Goal: Entertainment & Leisure: Consume media (video, audio)

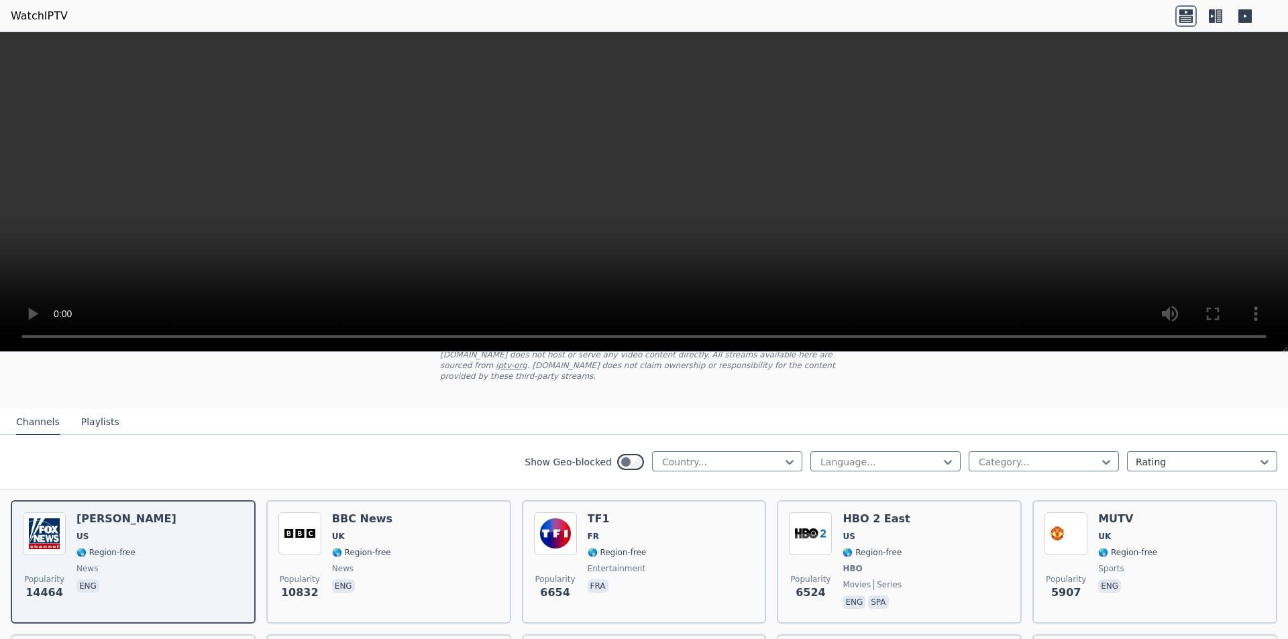
scroll to position [201, 0]
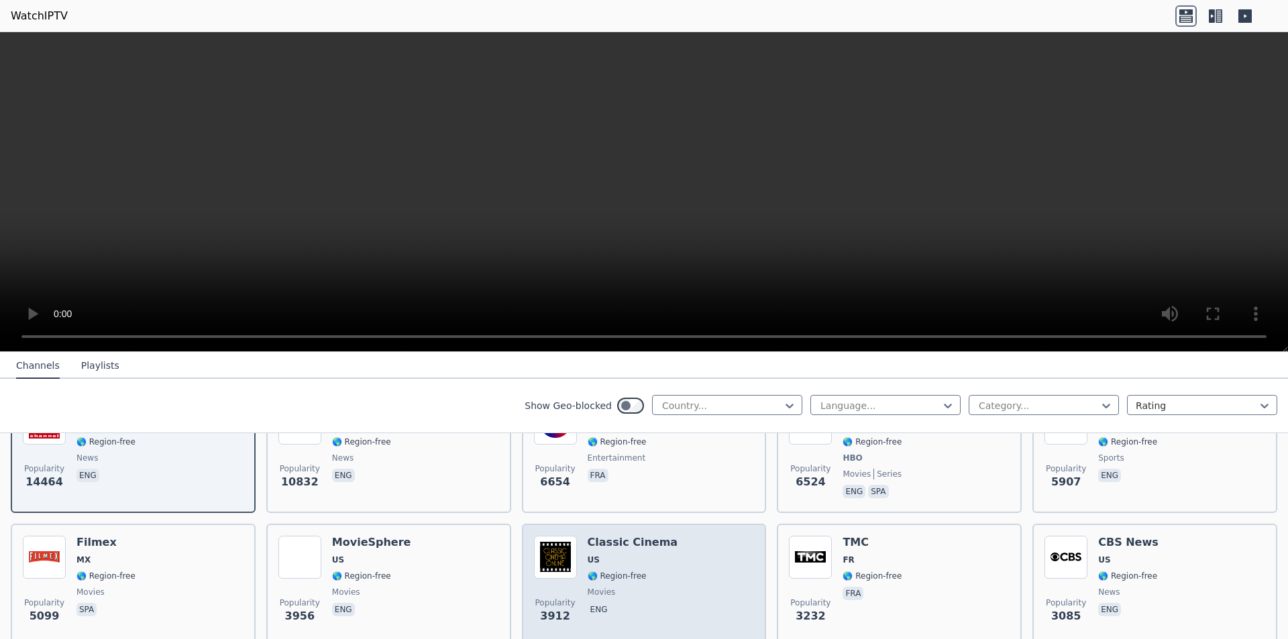
click at [634, 571] on span "🌎 Region-free" at bounding box center [617, 576] width 59 height 11
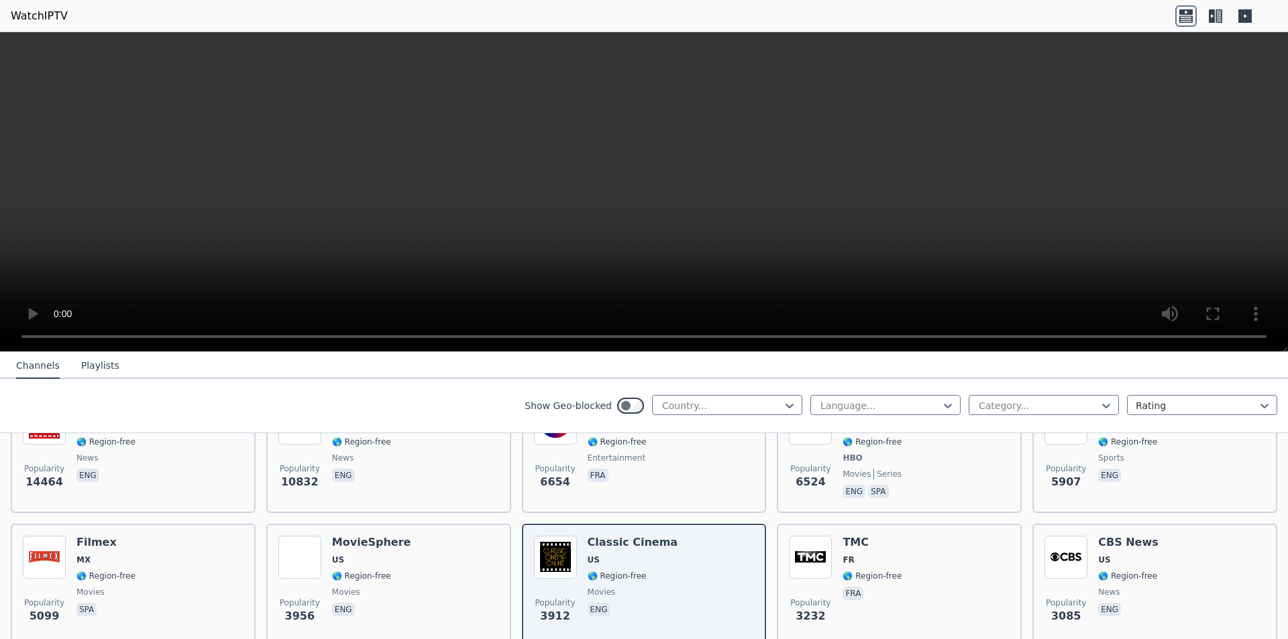
click at [956, 180] on video at bounding box center [644, 192] width 1288 height 320
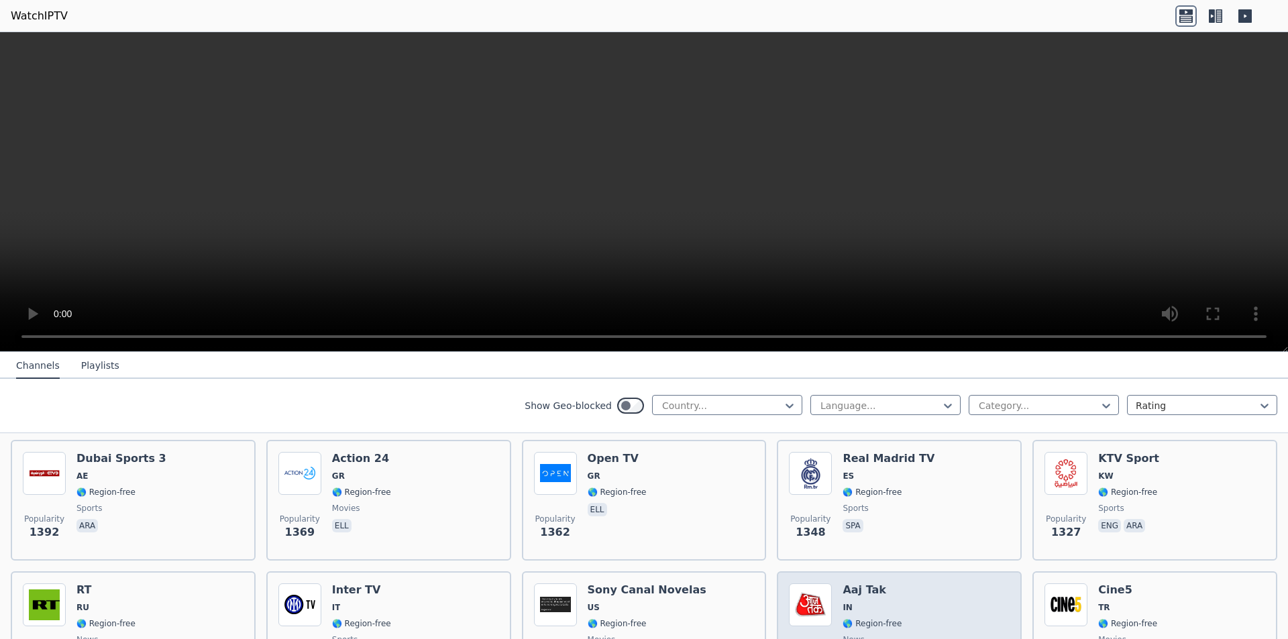
scroll to position [1073, 0]
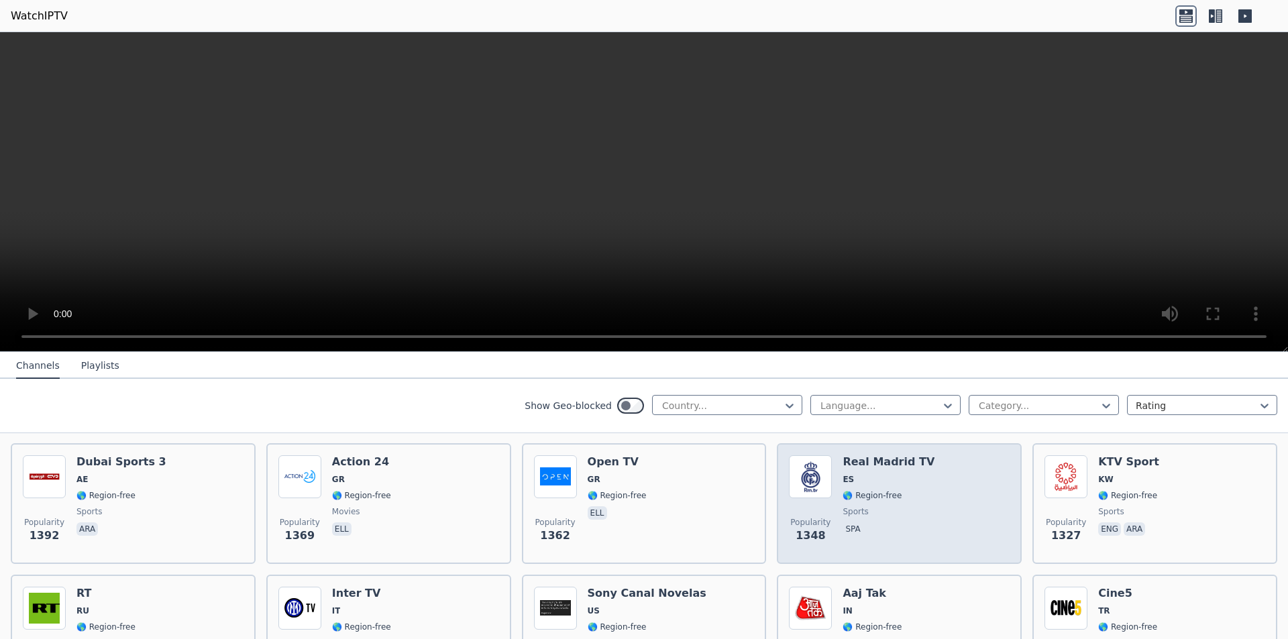
click at [818, 496] on div "Popularity 1348" at bounding box center [810, 503] width 43 height 97
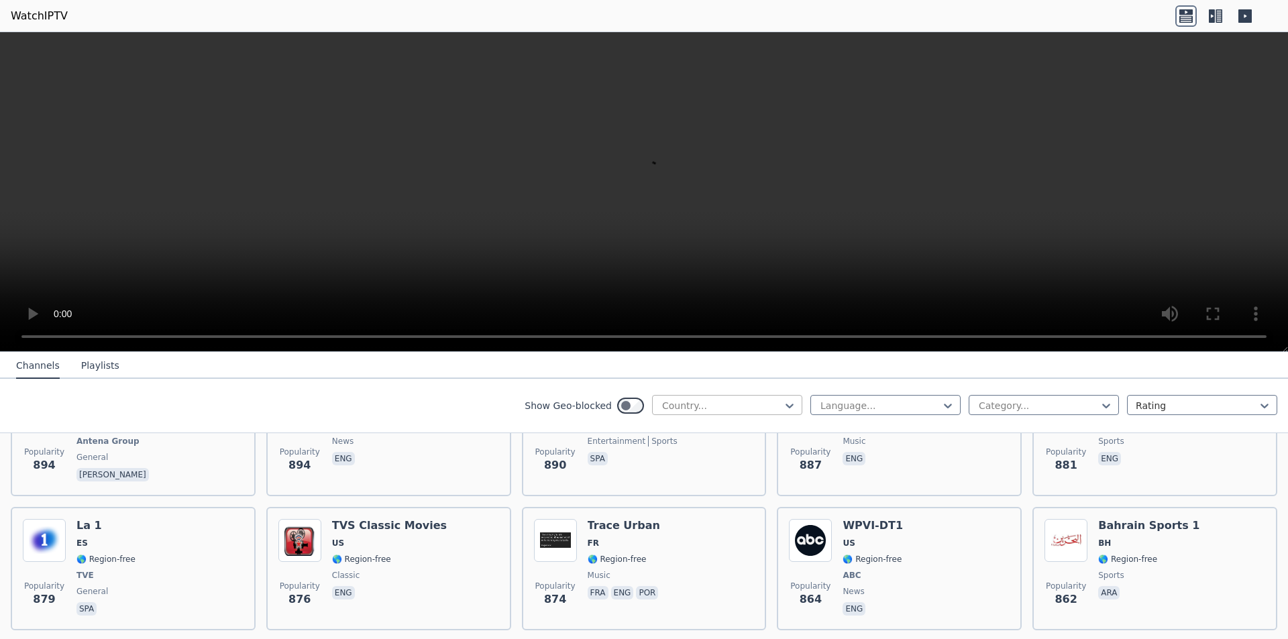
scroll to position [2079, 0]
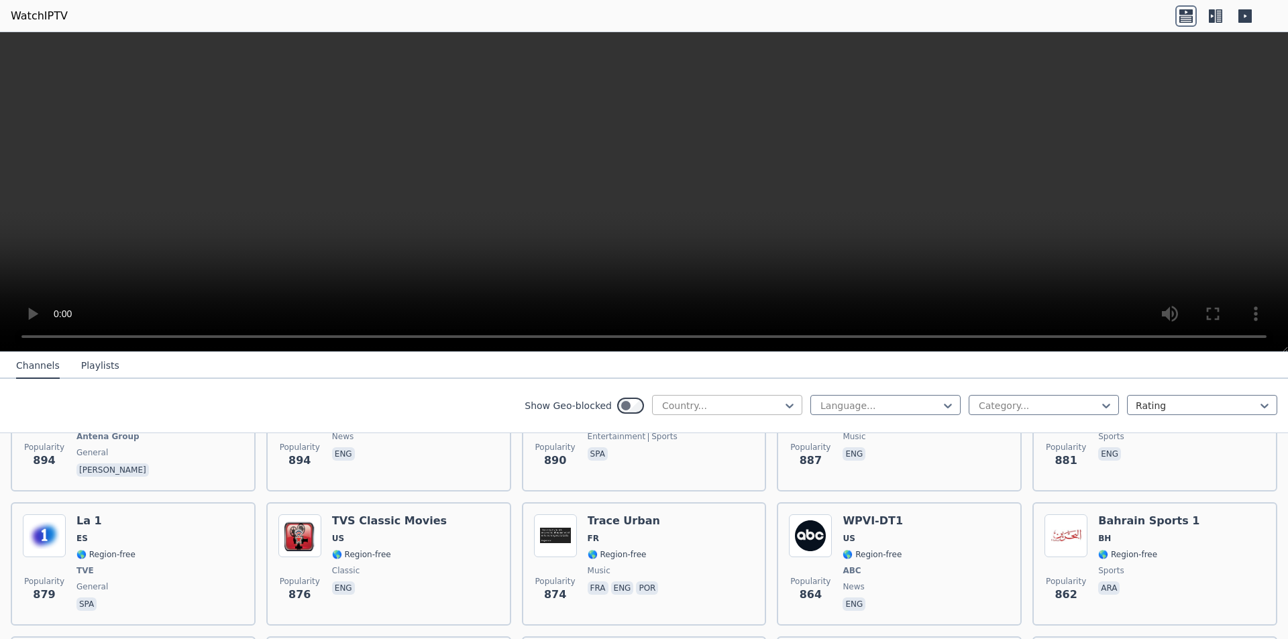
click at [687, 414] on div "Country..." at bounding box center [727, 405] width 150 height 20
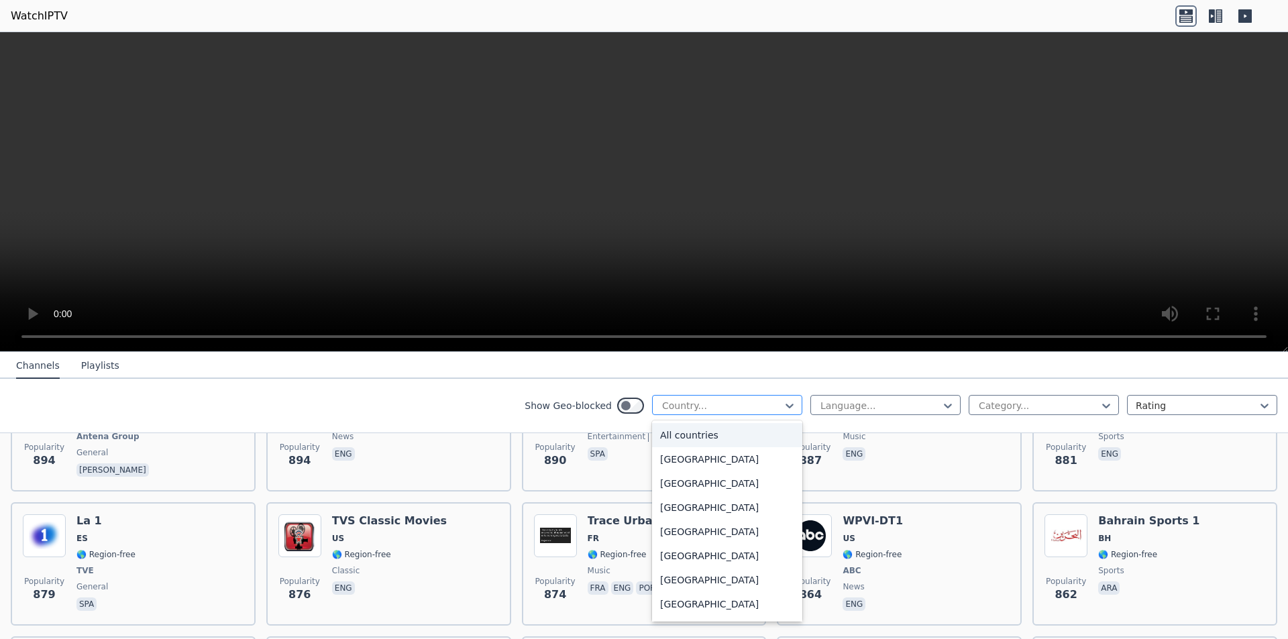
click at [683, 406] on div at bounding box center [722, 405] width 122 height 13
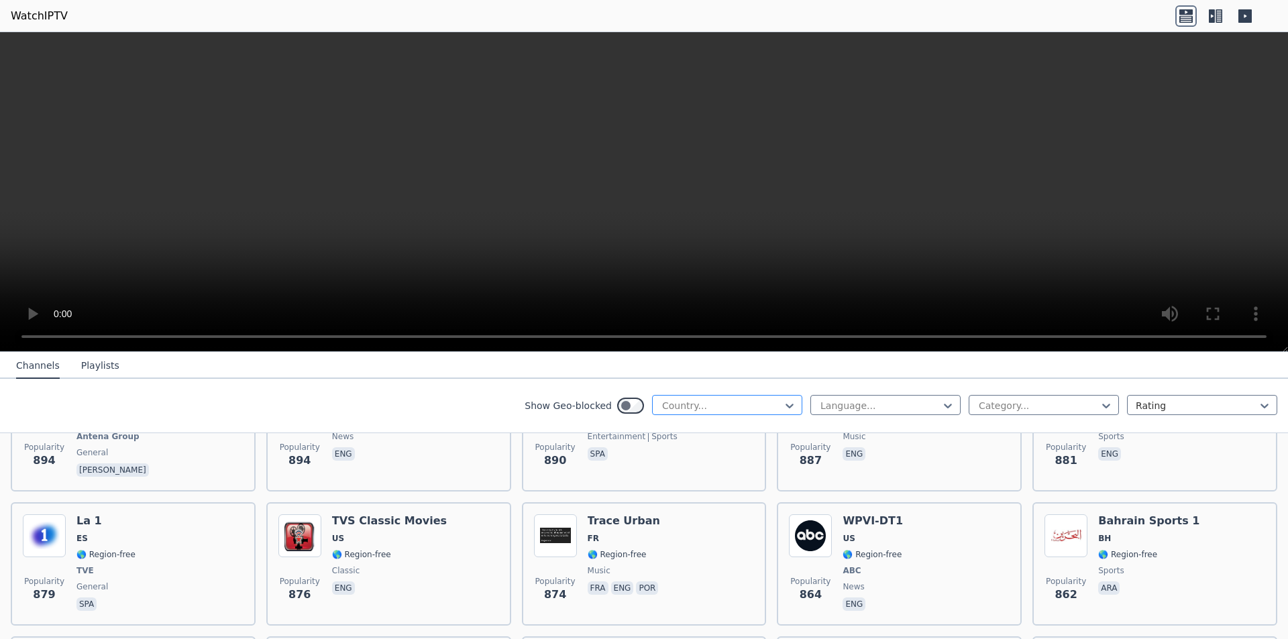
click at [683, 406] on div at bounding box center [722, 405] width 122 height 13
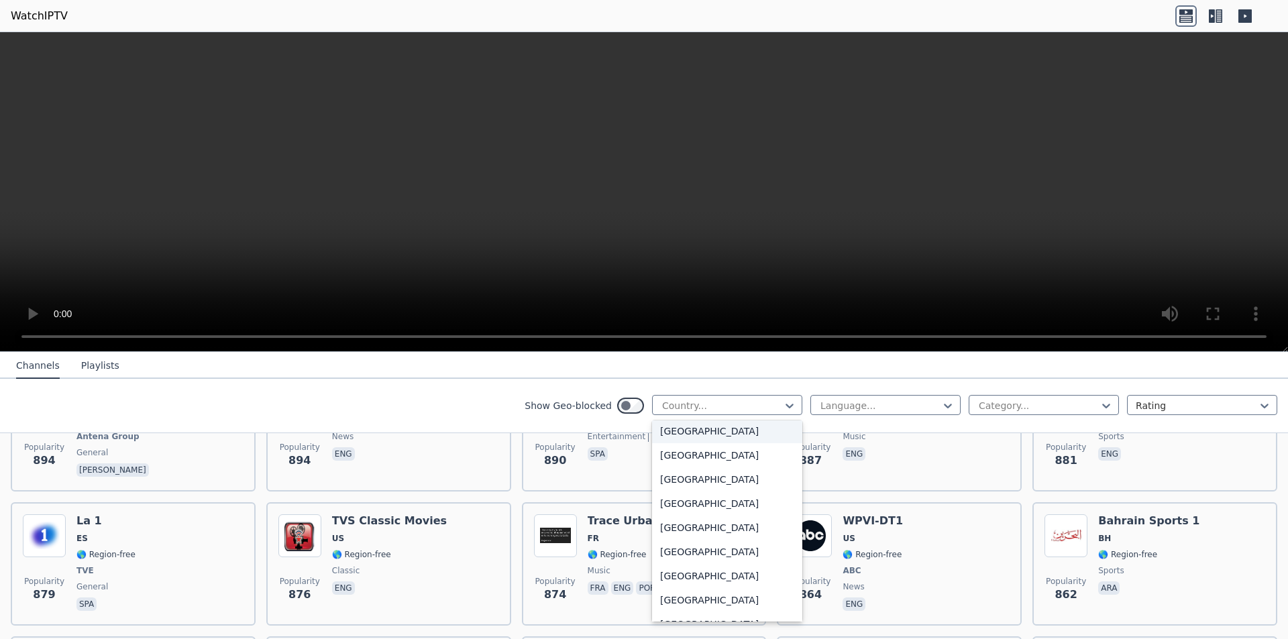
scroll to position [1475, 0]
click at [694, 590] on div "[GEOGRAPHIC_DATA]" at bounding box center [727, 577] width 150 height 24
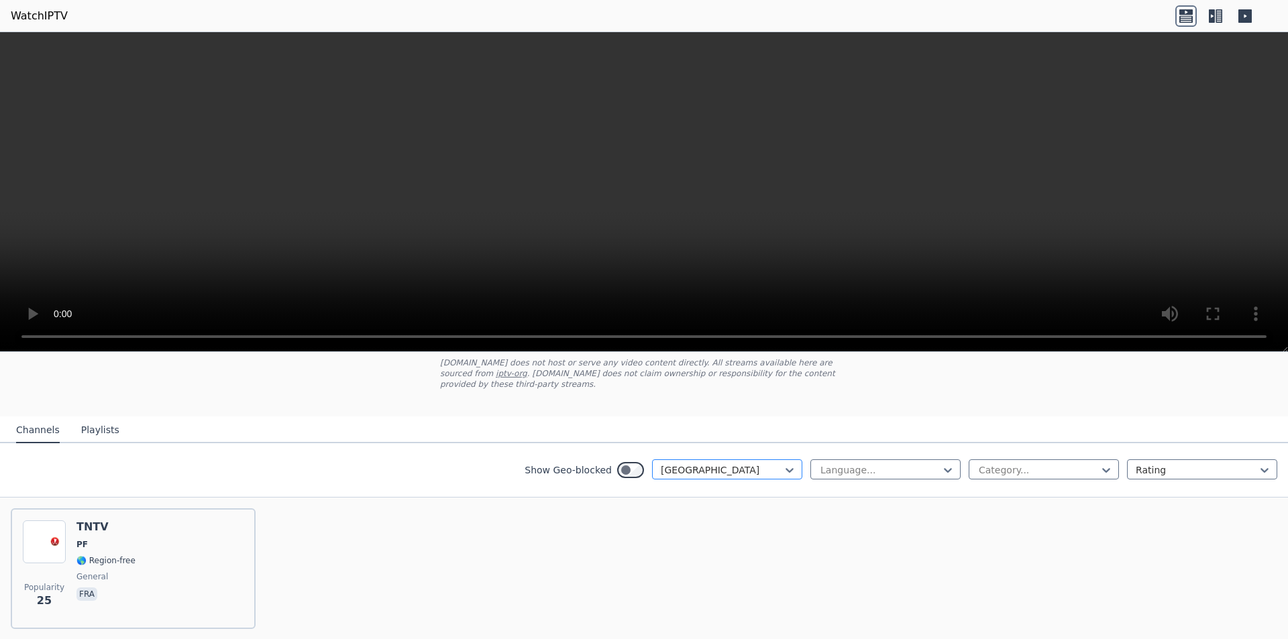
scroll to position [117, 0]
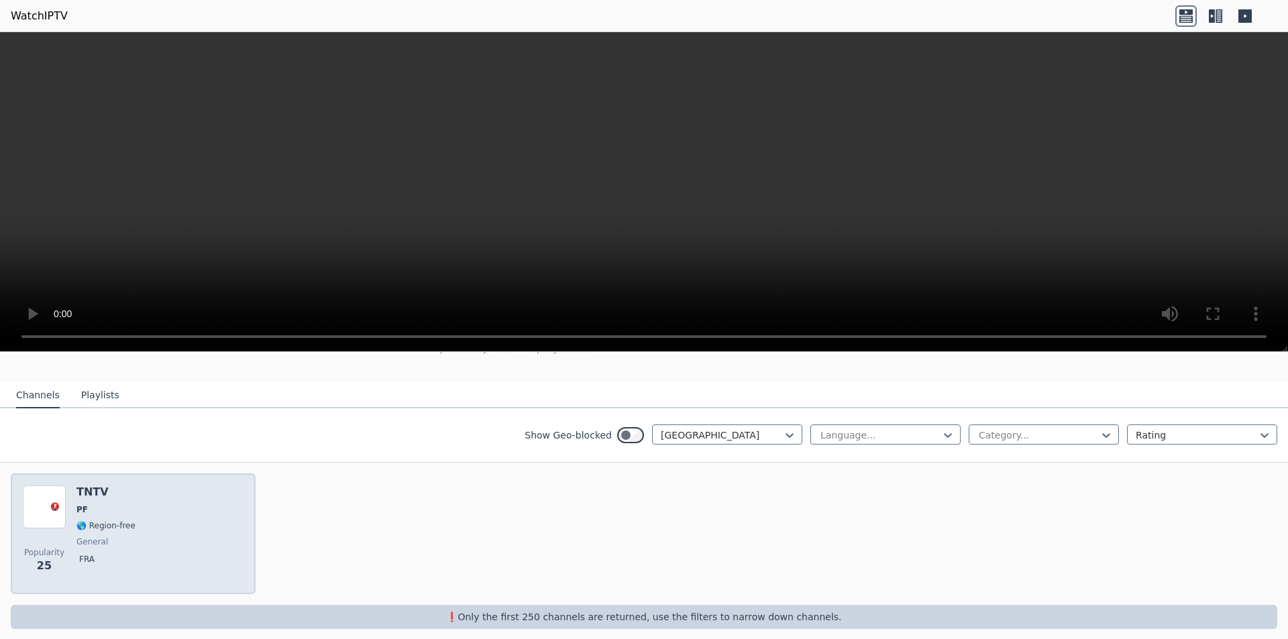
click at [194, 514] on div "Popularity 25 TNTV PF 🌎 Region-free general fra" at bounding box center [133, 534] width 221 height 97
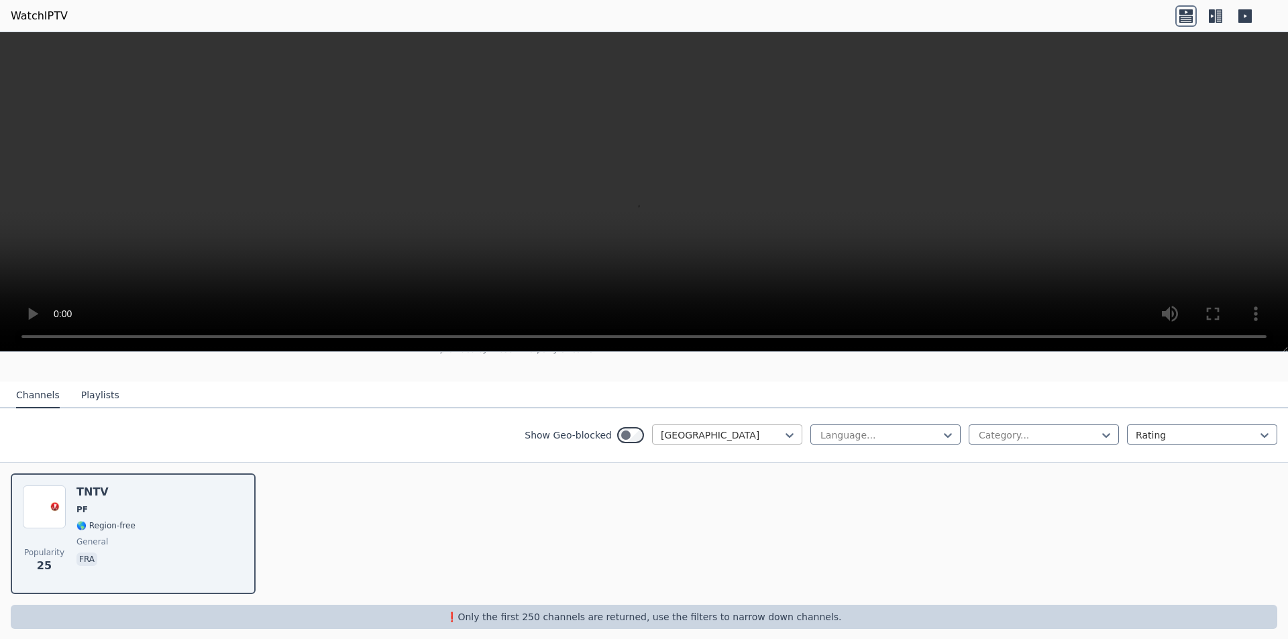
click at [663, 429] on div at bounding box center [722, 435] width 122 height 13
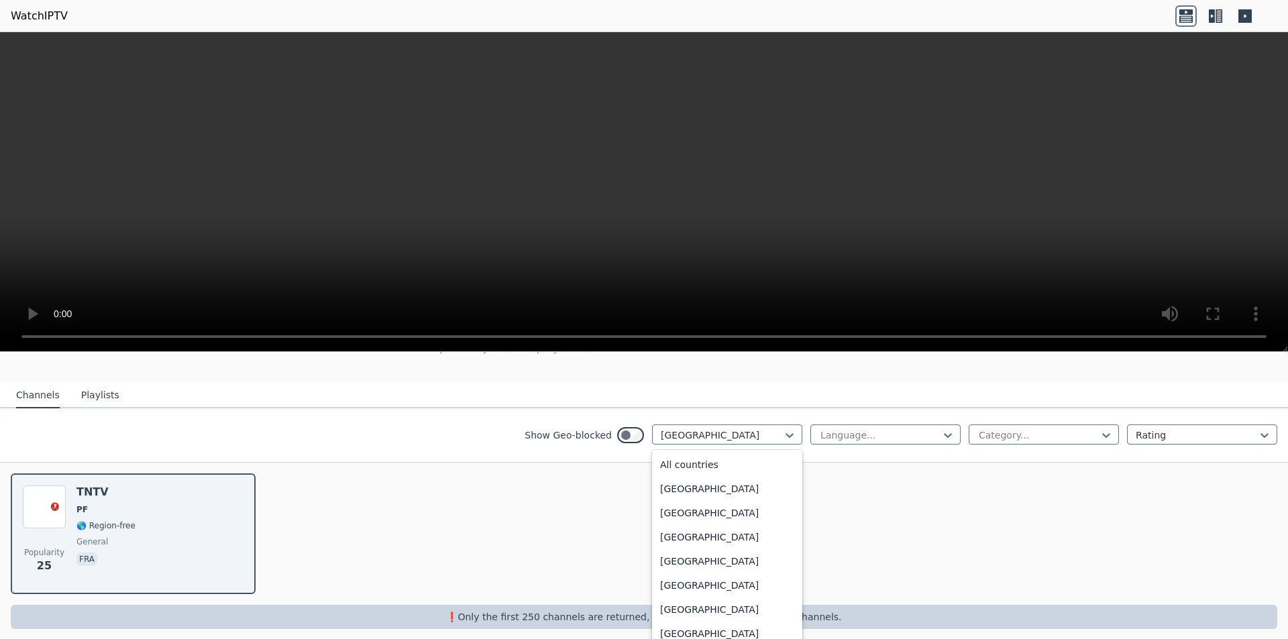
scroll to position [1465, 0]
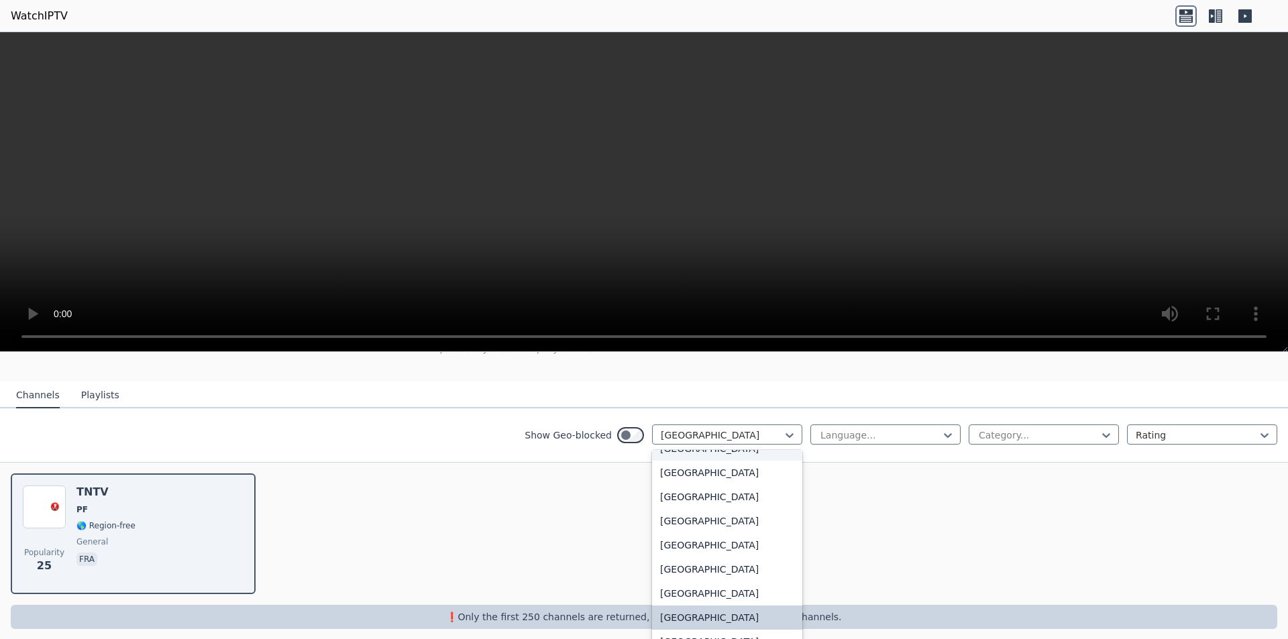
click at [665, 451] on div "[GEOGRAPHIC_DATA]" at bounding box center [727, 449] width 150 height 24
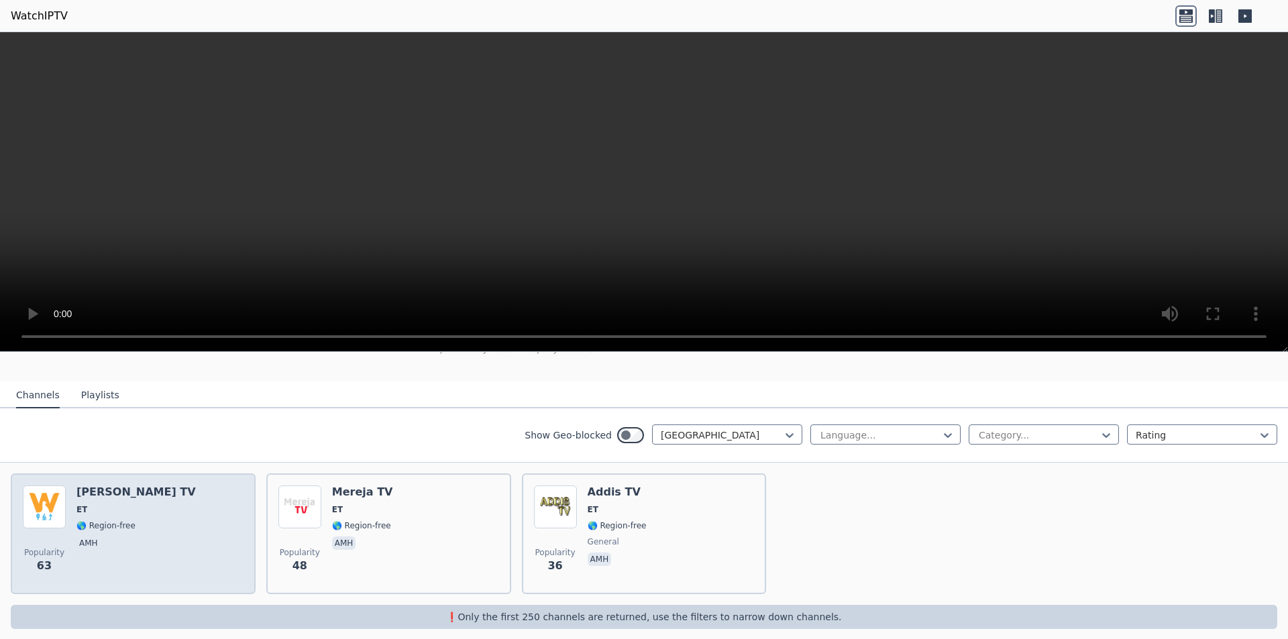
click at [166, 516] on div "Popularity 63 [PERSON_NAME] TV ET 🌎 Region-free amh" at bounding box center [133, 534] width 221 height 97
click at [167, 516] on div "Popularity 63 [PERSON_NAME] TV ET 🌎 Region-free amh" at bounding box center [133, 534] width 221 height 97
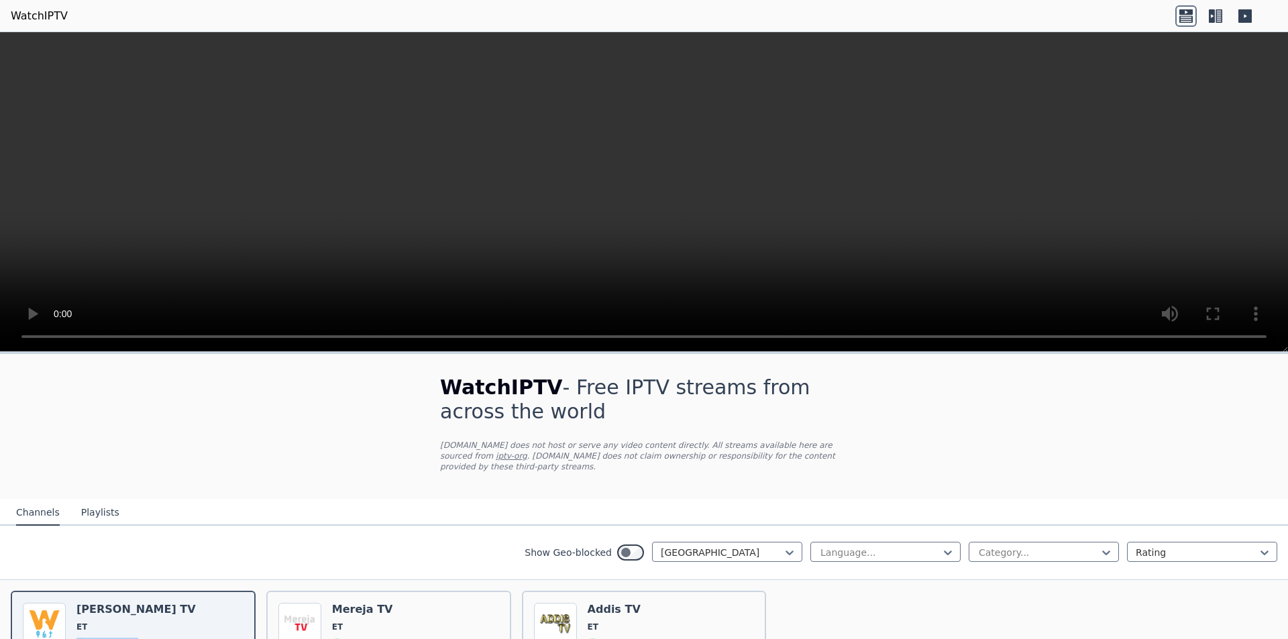
click at [81, 504] on button "Playlists" at bounding box center [100, 512] width 38 height 25
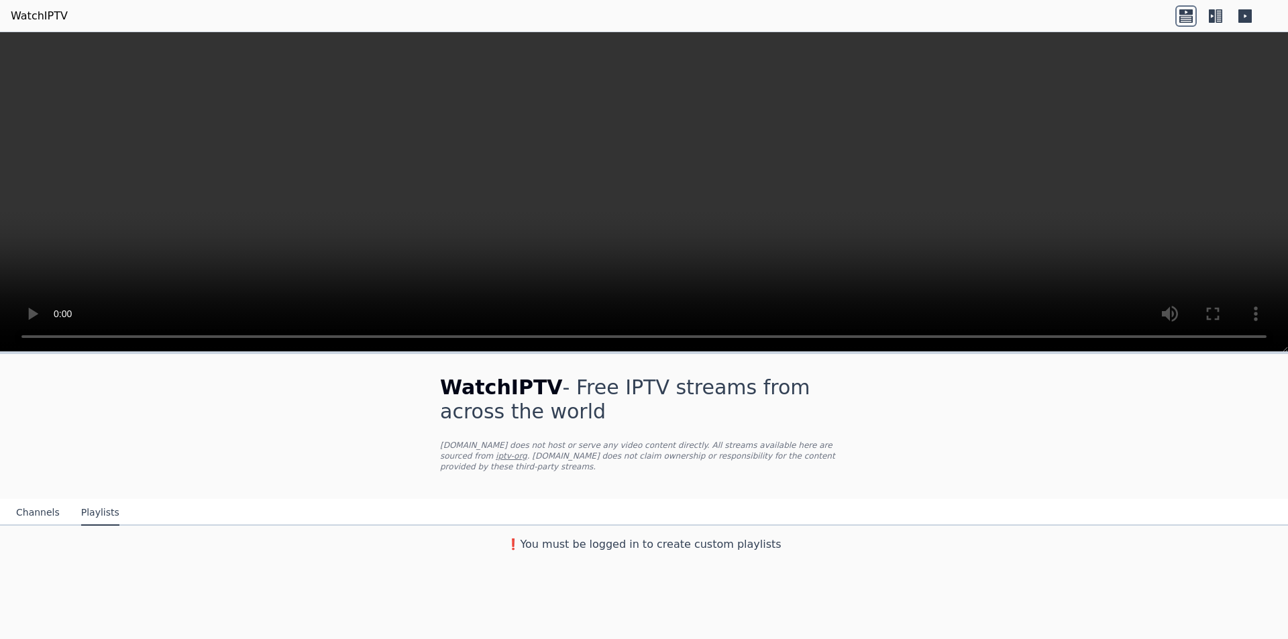
click at [38, 502] on button "Channels" at bounding box center [38, 512] width 44 height 25
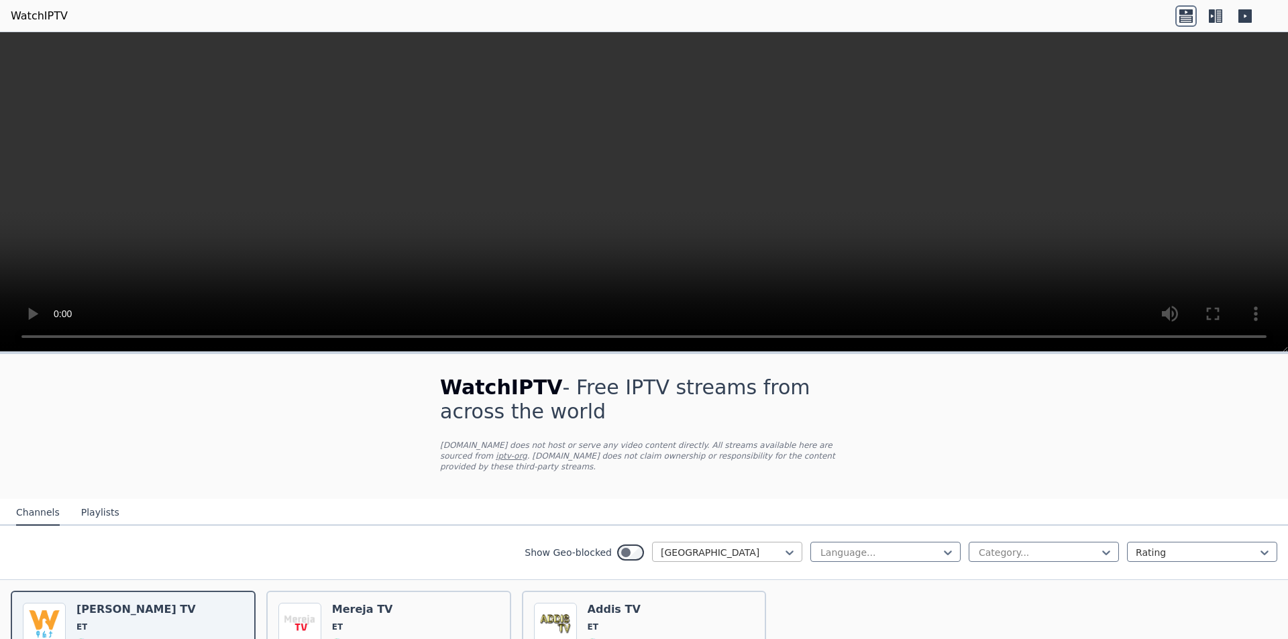
click at [679, 546] on div at bounding box center [722, 552] width 122 height 13
click at [681, 546] on div at bounding box center [722, 552] width 122 height 13
click at [677, 561] on div "[GEOGRAPHIC_DATA]" at bounding box center [727, 566] width 150 height 24
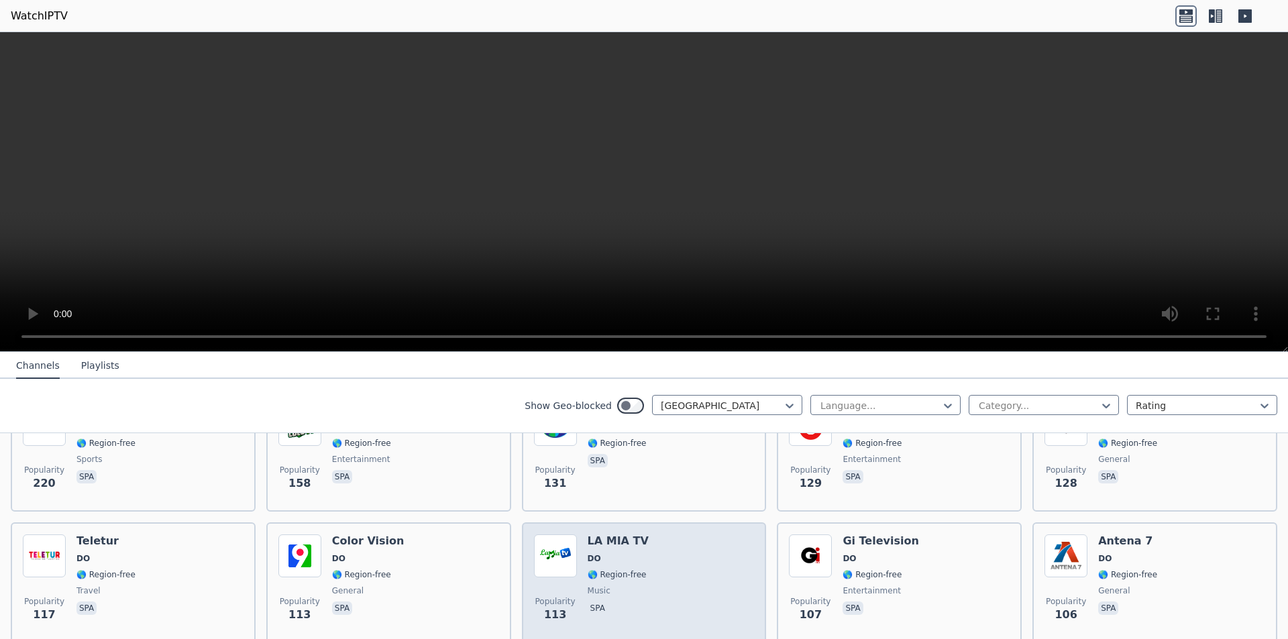
scroll to position [201, 0]
click at [646, 551] on div "Popularity 113 LA MIA TV DO 🌎 Region-free music spa" at bounding box center [644, 581] width 221 height 97
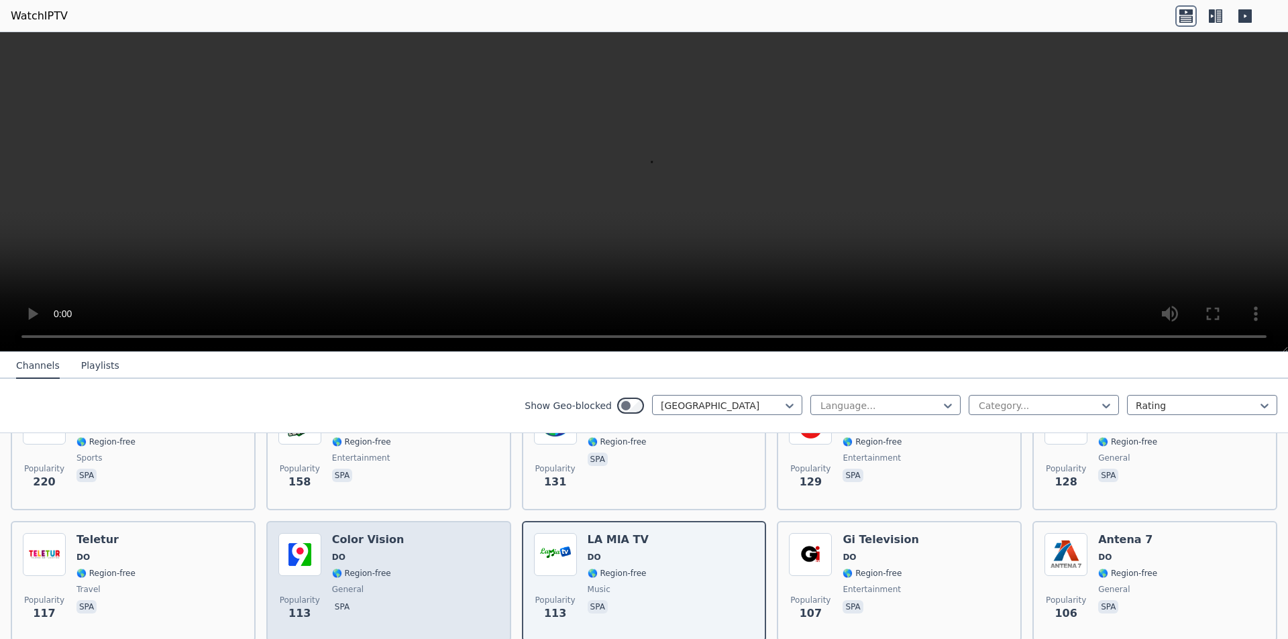
click at [356, 584] on span "general" at bounding box center [368, 589] width 72 height 11
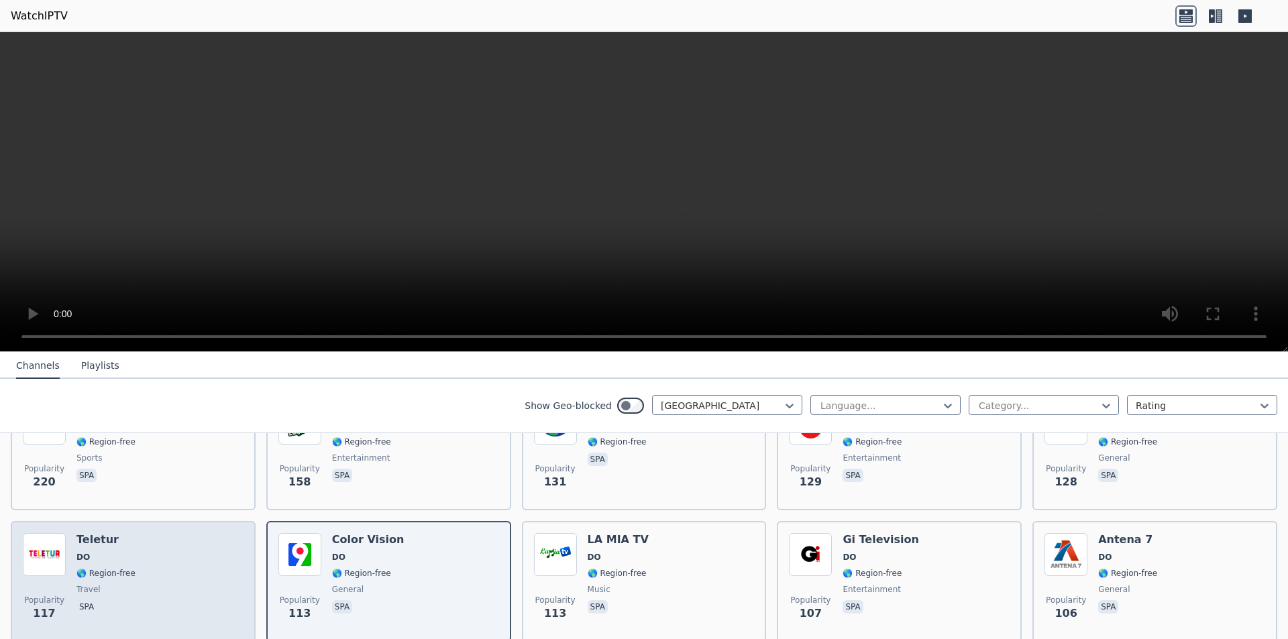
click at [120, 584] on span "travel" at bounding box center [105, 589] width 59 height 11
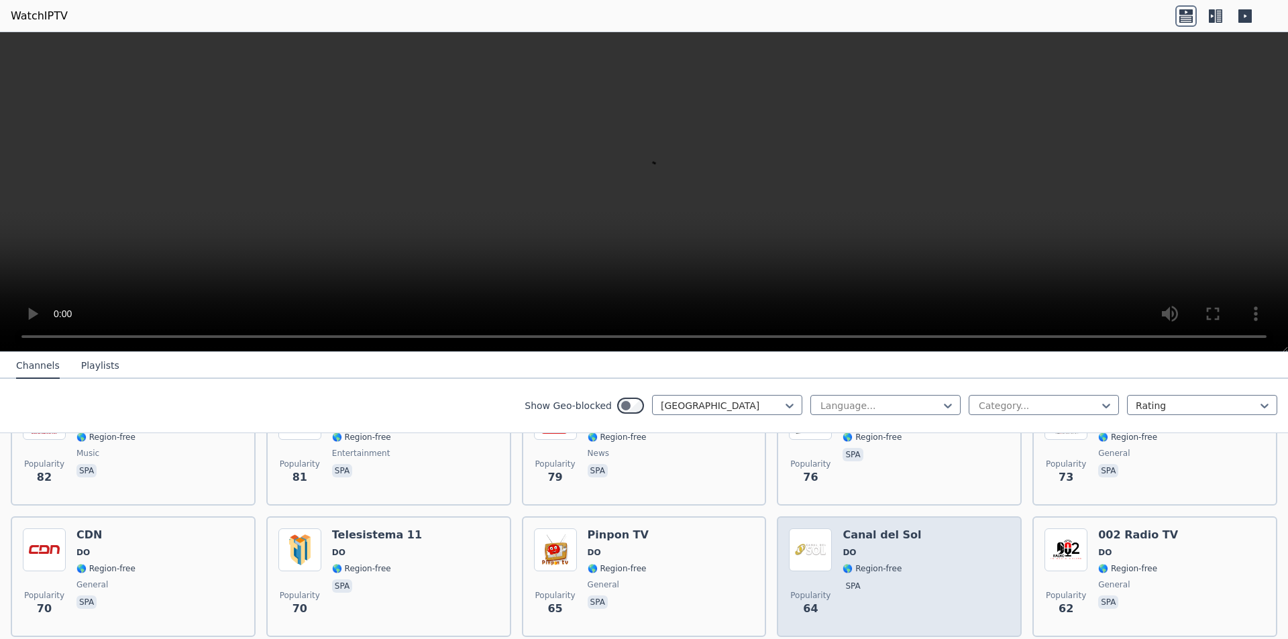
scroll to position [469, 0]
click at [797, 555] on img at bounding box center [810, 549] width 43 height 43
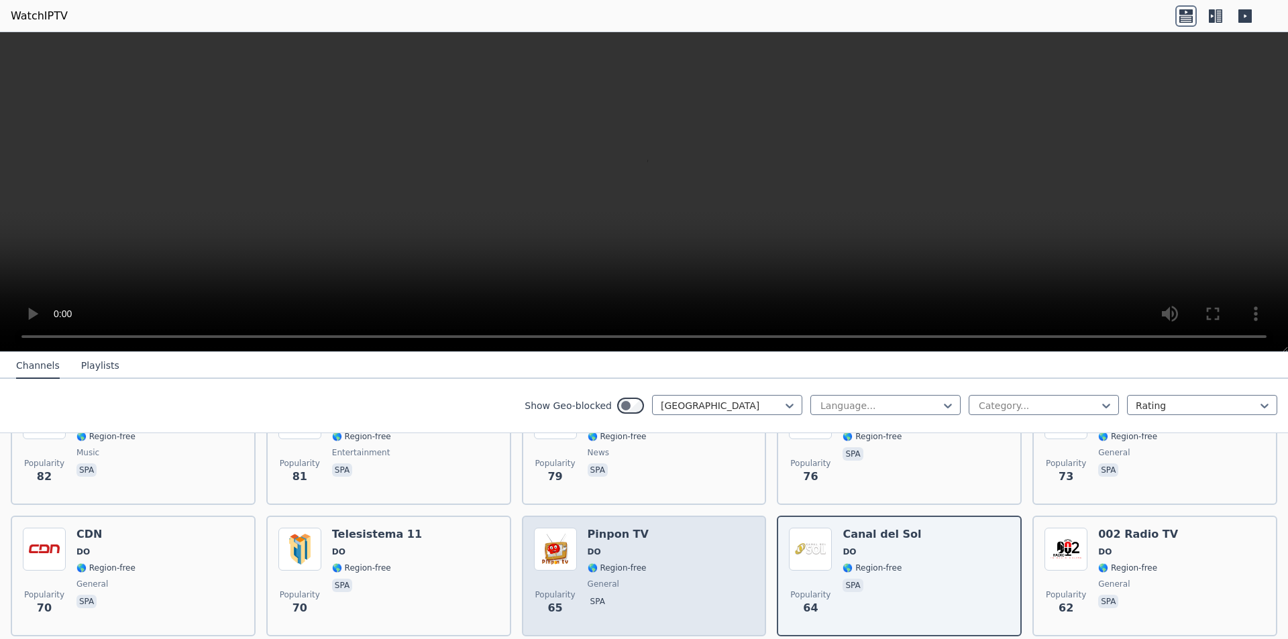
click at [722, 568] on div "Popularity 65 Pinpon TV DO 🌎 Region-free general spa" at bounding box center [644, 576] width 221 height 97
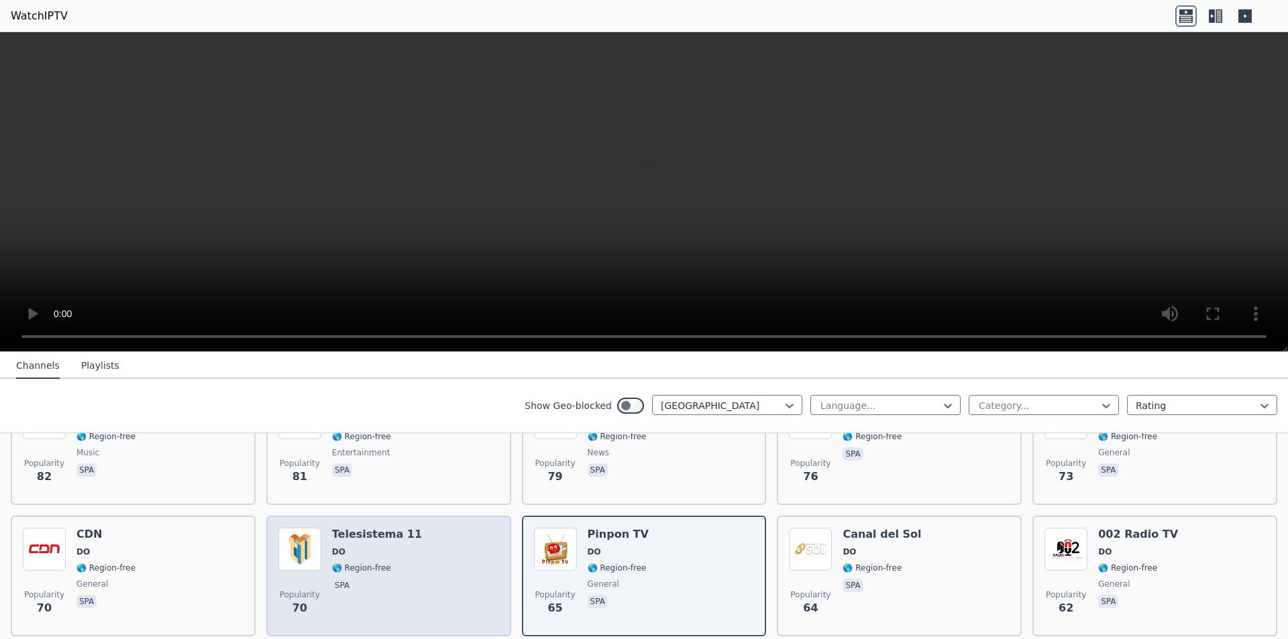
click at [398, 574] on div "Popularity 70 Telesistema 11 DO 🌎 Region-free spa" at bounding box center [388, 576] width 221 height 97
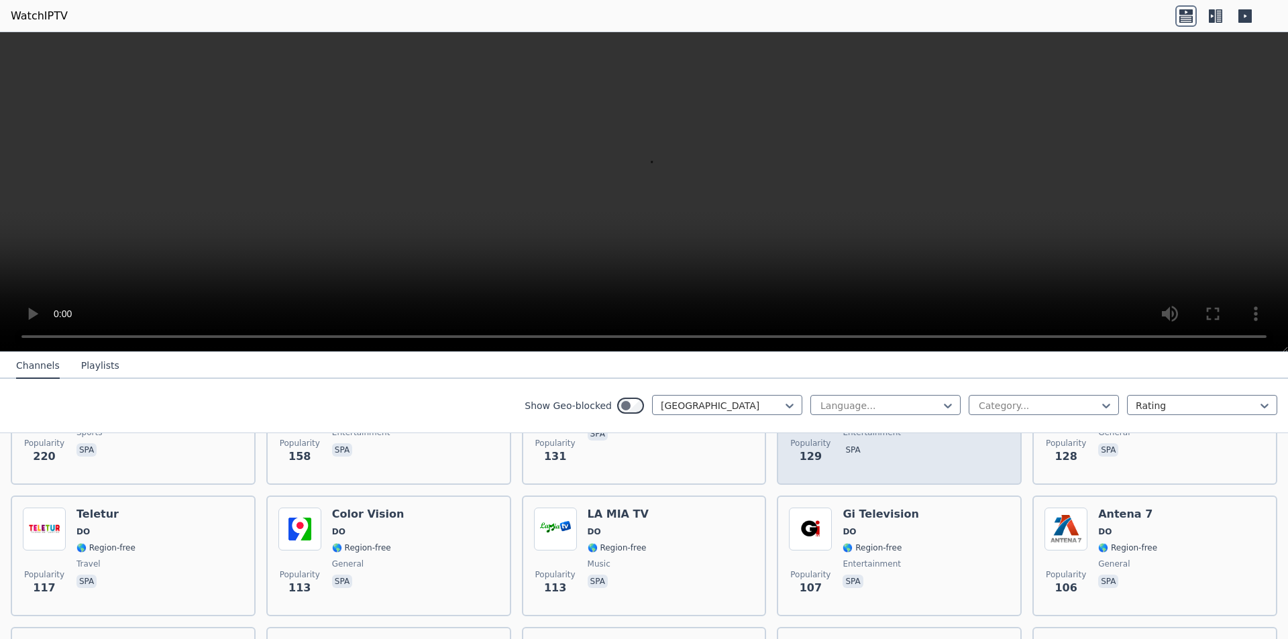
scroll to position [201, 0]
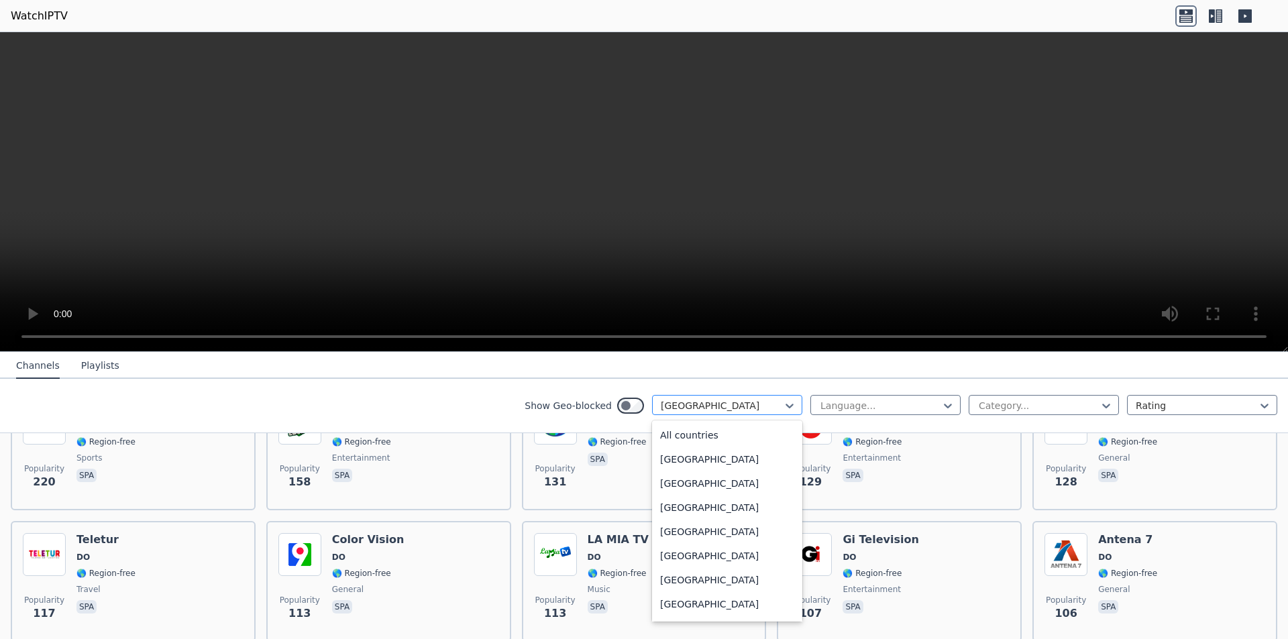
click at [734, 410] on div at bounding box center [722, 405] width 122 height 13
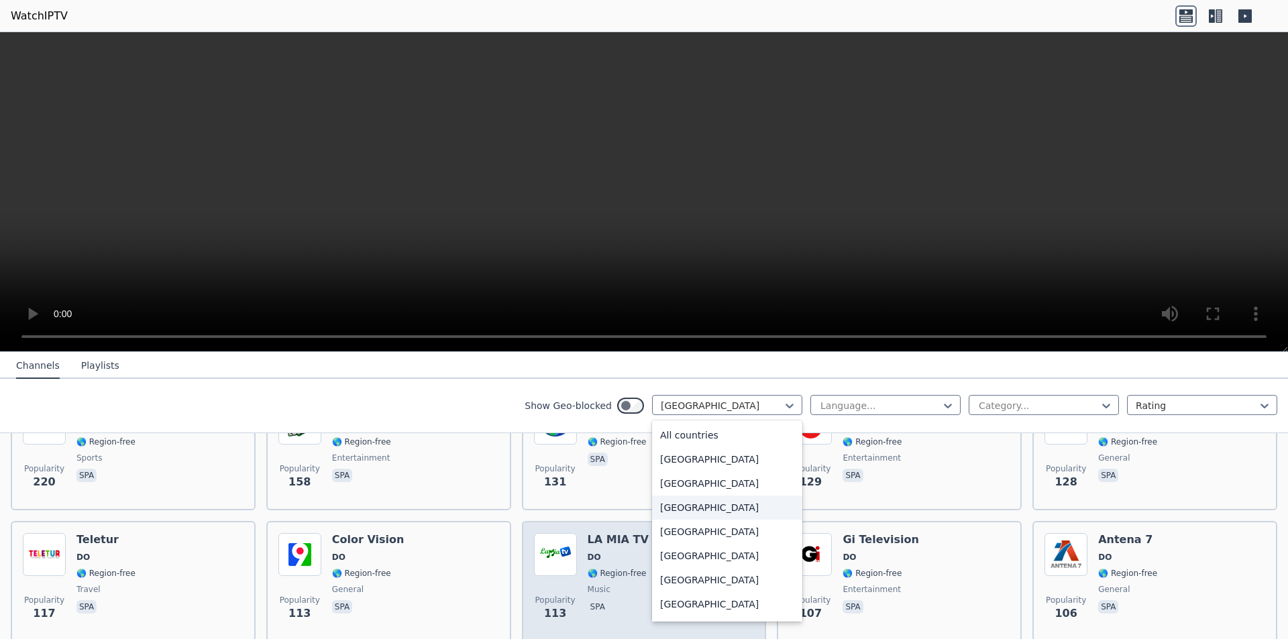
click at [687, 517] on div "[GEOGRAPHIC_DATA]" at bounding box center [727, 508] width 150 height 24
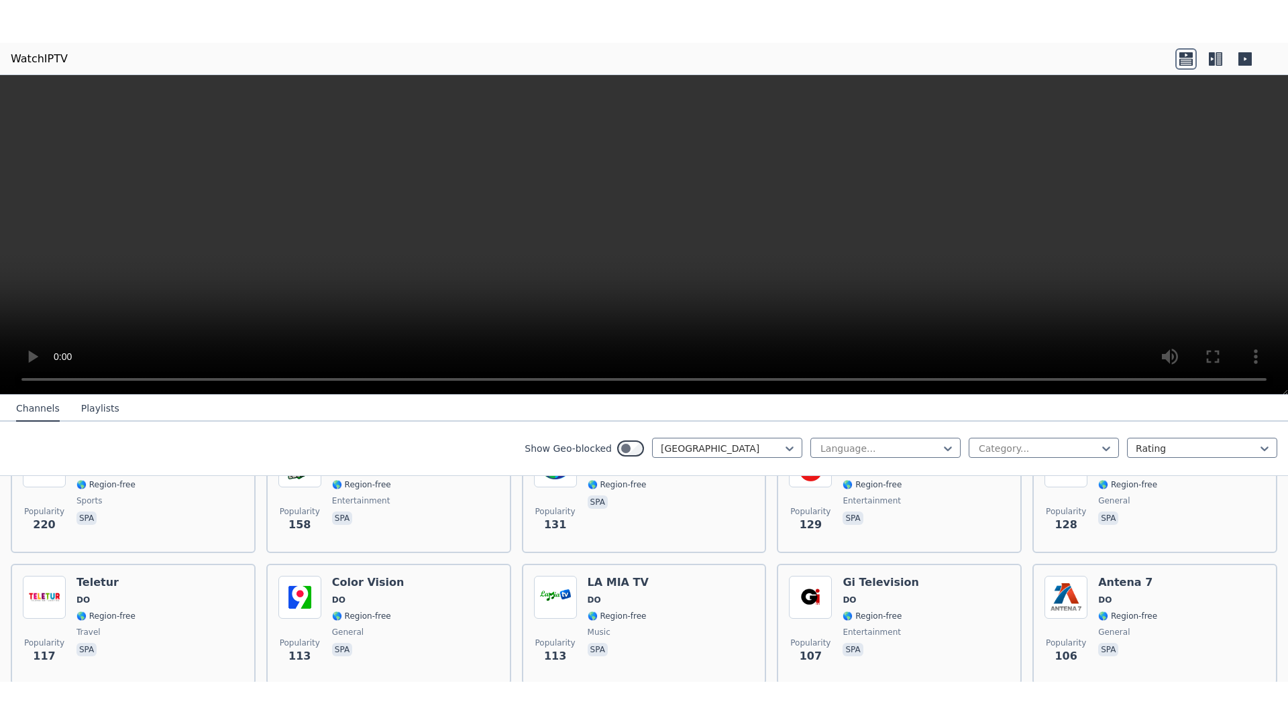
scroll to position [117, 0]
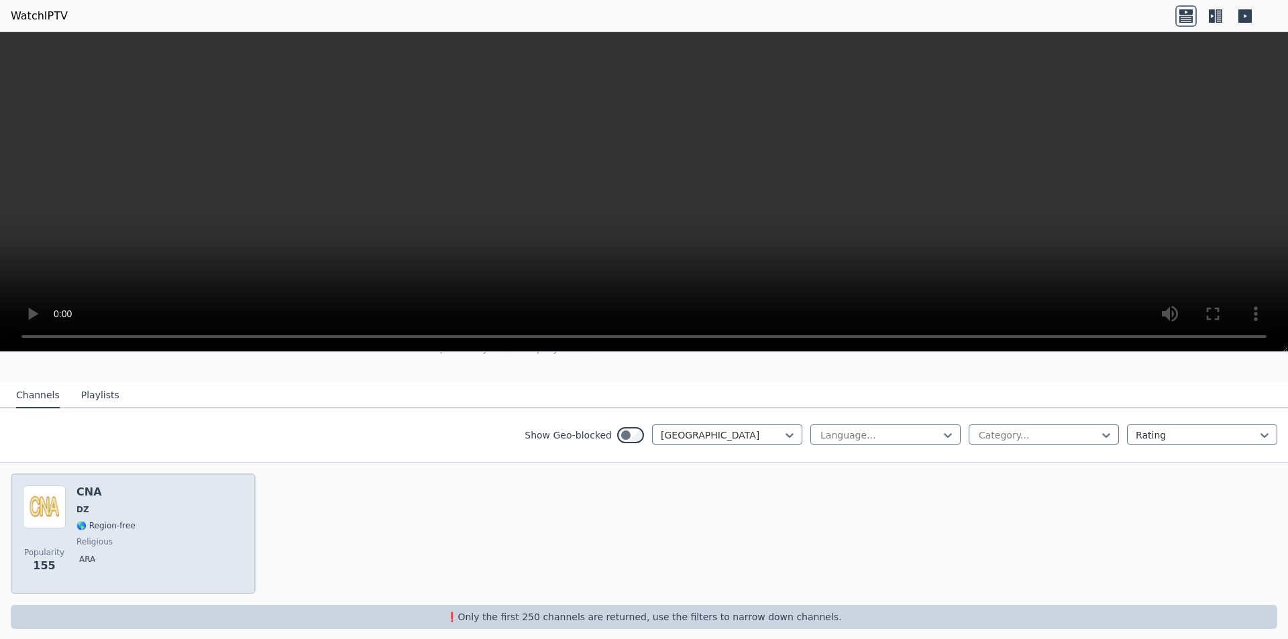
click at [172, 510] on div "Popularity 155 CNA DZ 🌎 Region-free religious ara" at bounding box center [133, 534] width 221 height 97
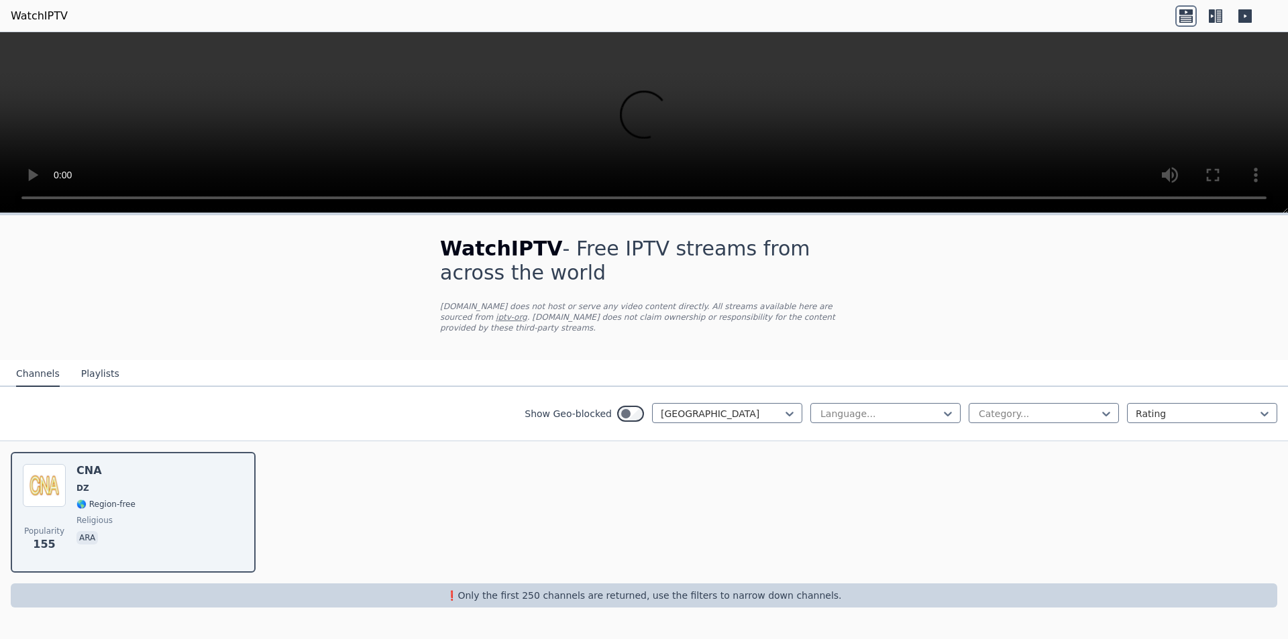
scroll to position [0, 0]
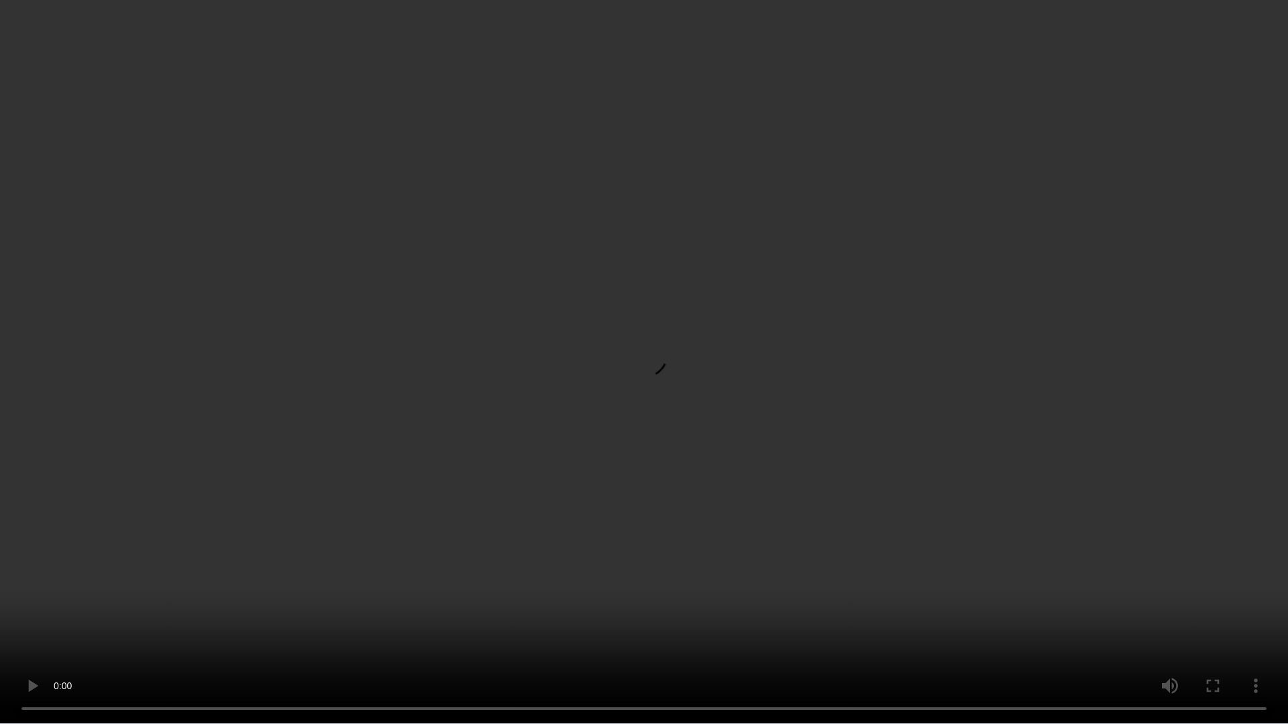
click at [1206, 572] on video at bounding box center [644, 362] width 1288 height 724
click at [1188, 569] on video at bounding box center [644, 362] width 1288 height 724
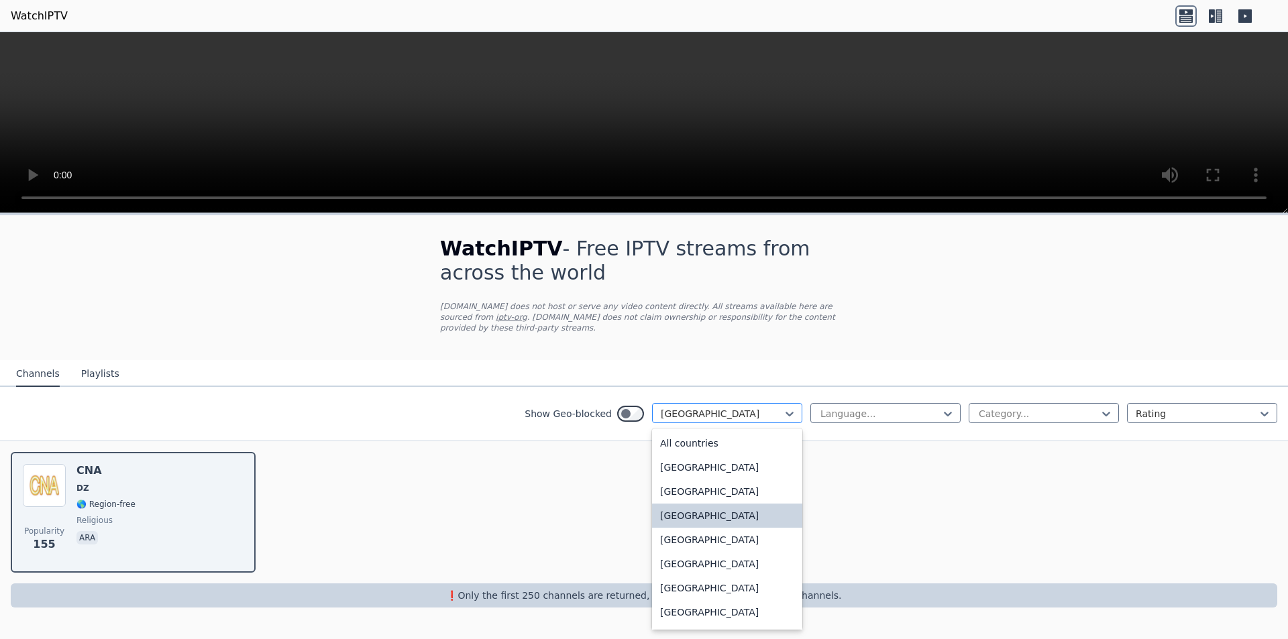
click at [696, 407] on div at bounding box center [722, 413] width 122 height 13
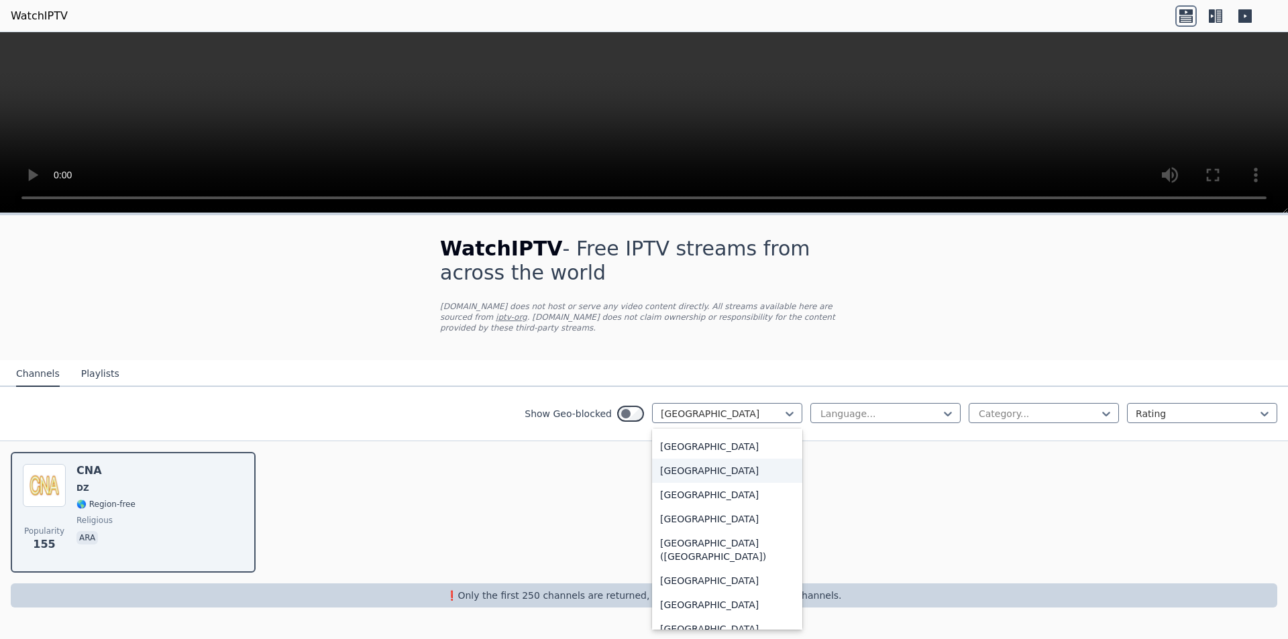
scroll to position [2951, 0]
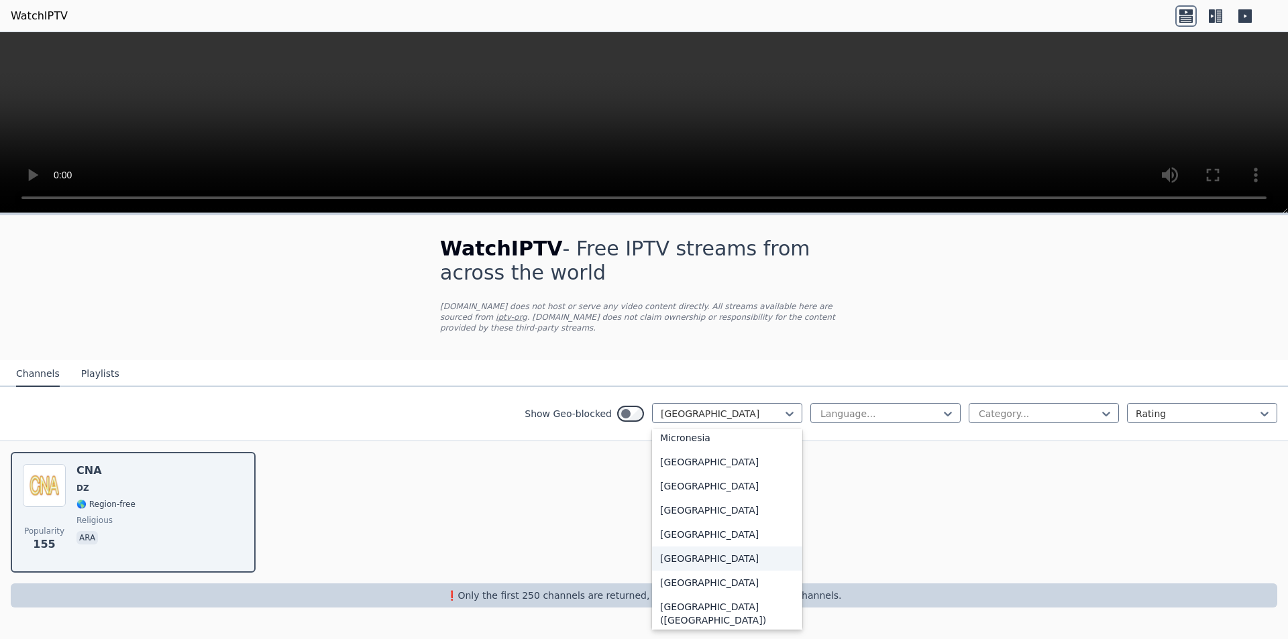
click at [669, 569] on div "[GEOGRAPHIC_DATA]" at bounding box center [727, 559] width 150 height 24
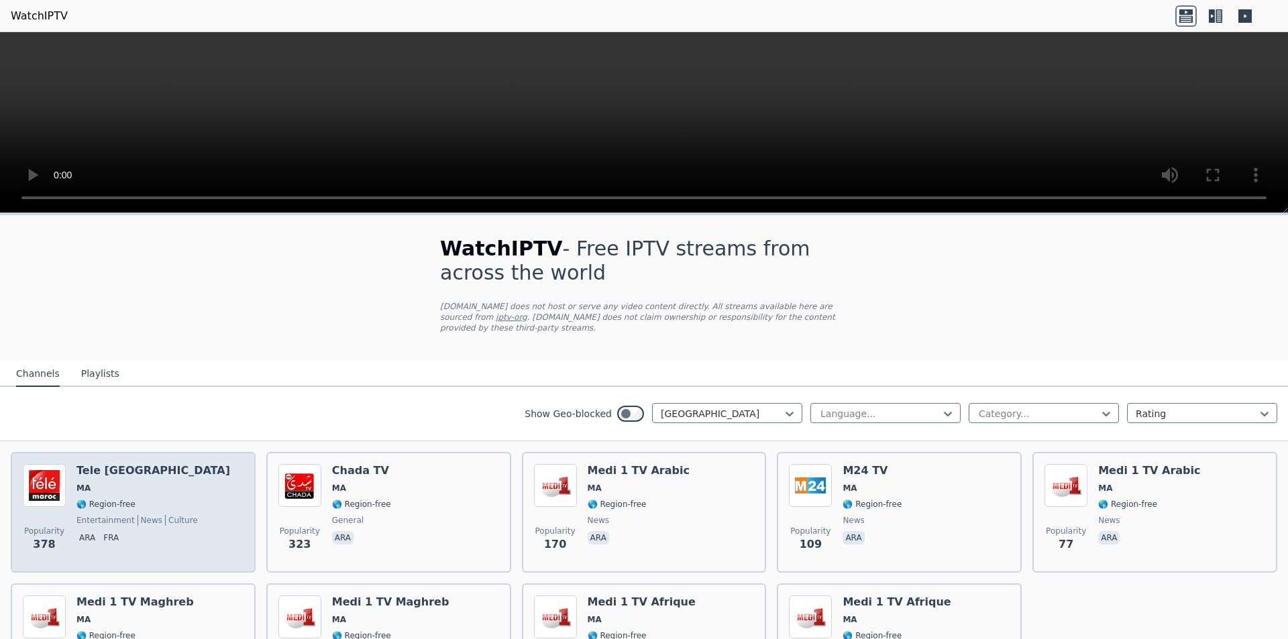
click at [214, 498] on div "Popularity 378 Tele [GEOGRAPHIC_DATA] [GEOGRAPHIC_DATA] 🌎 Region-free entertain…" at bounding box center [133, 512] width 221 height 97
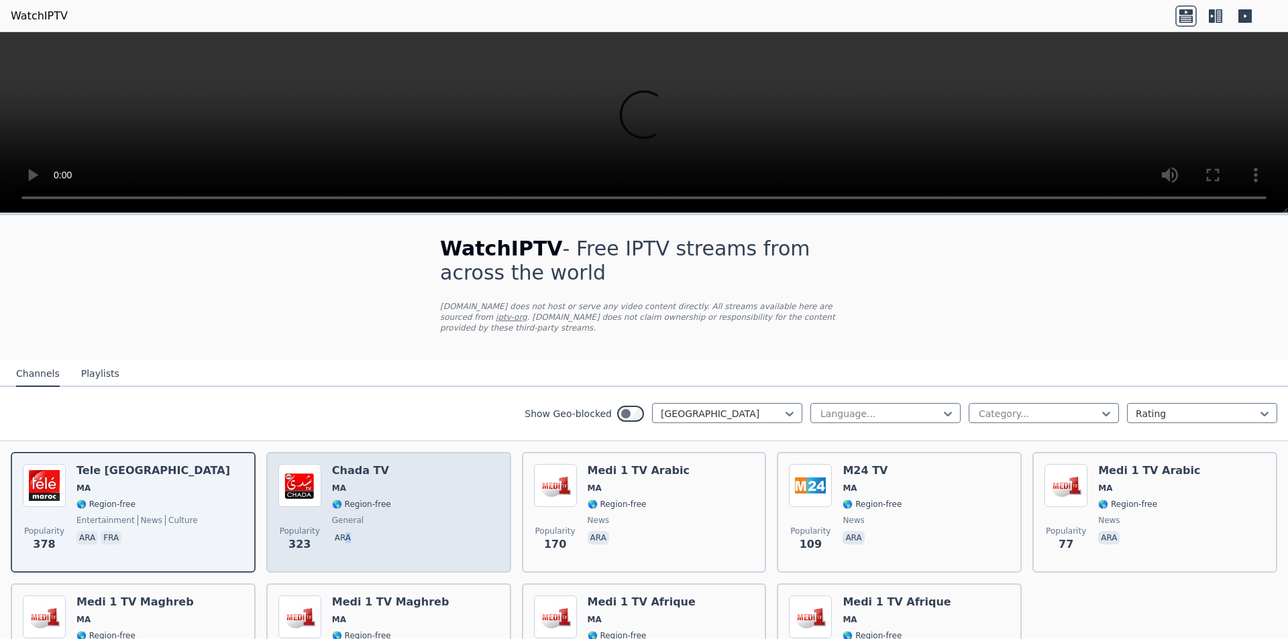
click at [344, 518] on div "Chada TV MA 🌎 Region-free general ara" at bounding box center [361, 512] width 59 height 97
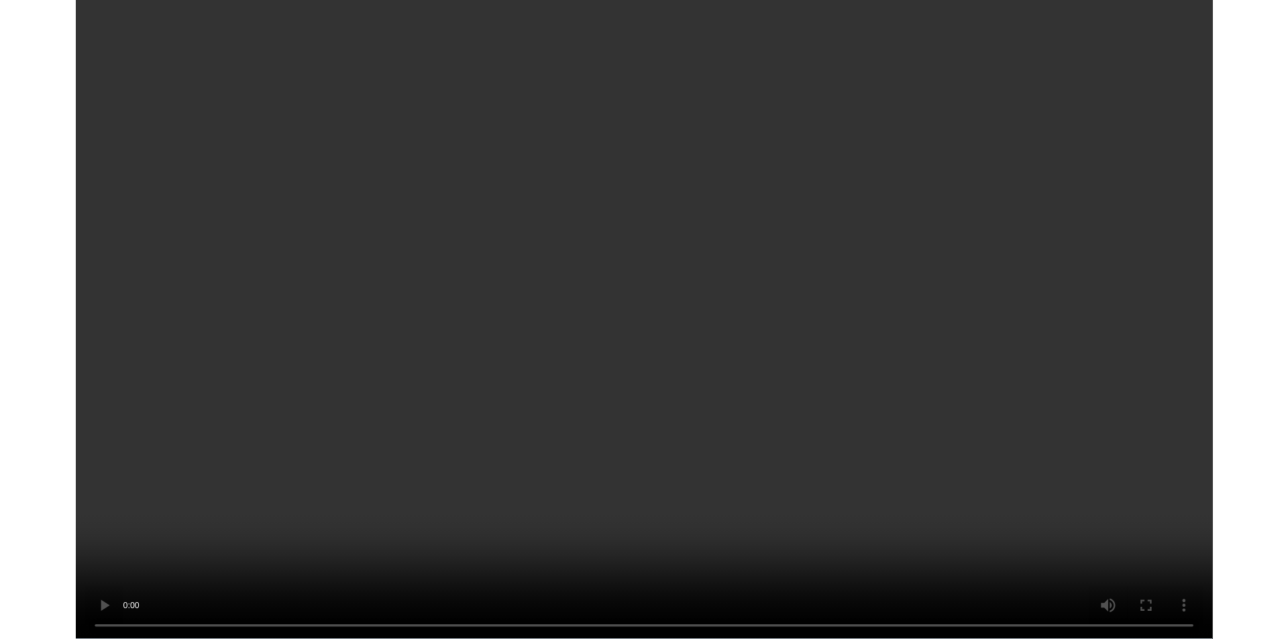
scroll to position [111, 0]
